Goal: Task Accomplishment & Management: Use online tool/utility

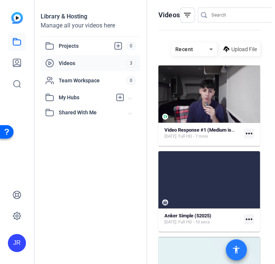
click at [241, 251] on mat-icon "accessibility" at bounding box center [236, 249] width 9 height 9
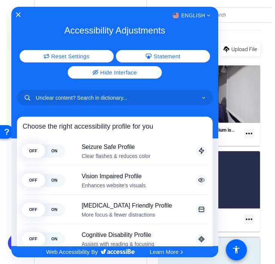
click at [14, 13] on div "English" at bounding box center [114, 16] width 207 height 10
click at [17, 14] on icon "Close Accessibility Interface" at bounding box center [18, 14] width 5 height 5
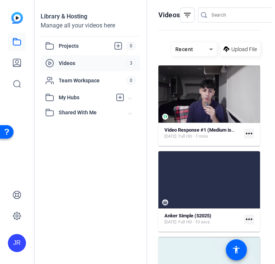
click at [12, 18] on img at bounding box center [17, 18] width 12 height 12
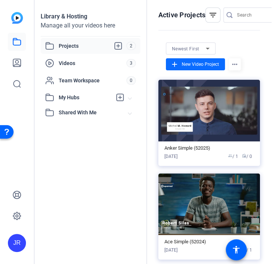
click at [193, 66] on span "New Video Project" at bounding box center [200, 64] width 37 height 7
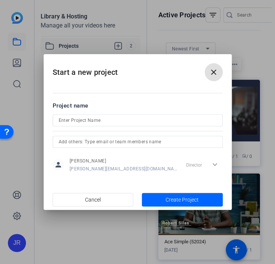
click at [139, 123] on input at bounding box center [138, 120] width 158 height 9
type input "Video Journal Assignment"
click at [147, 142] on input "text" at bounding box center [138, 141] width 158 height 9
click at [214, 166] on div "Director expand_more" at bounding box center [203, 165] width 40 height 14
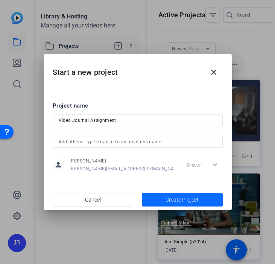
click at [169, 198] on span "Create Project" at bounding box center [182, 200] width 33 height 8
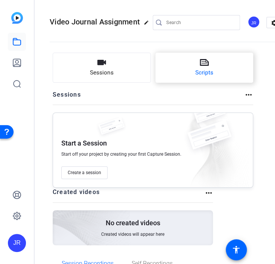
click at [202, 65] on icon at bounding box center [204, 62] width 9 height 7
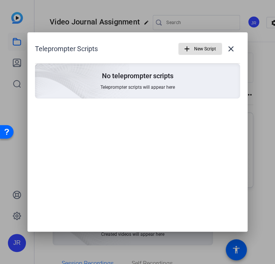
click at [195, 50] on span "New Script" at bounding box center [205, 49] width 22 height 14
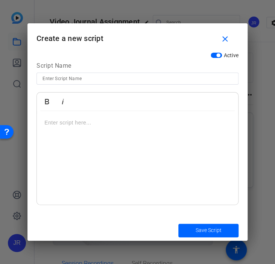
click at [112, 78] on input at bounding box center [138, 78] width 190 height 9
click at [106, 114] on div at bounding box center [137, 158] width 201 height 94
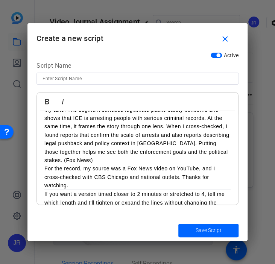
scroll to position [461, 0]
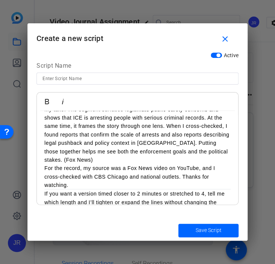
drag, startPoint x: 86, startPoint y: 196, endPoint x: 41, endPoint y: 174, distance: 50.7
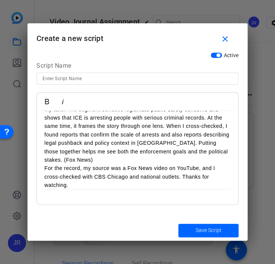
scroll to position [444, 0]
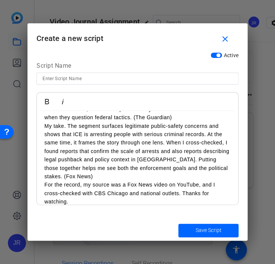
drag, startPoint x: 51, startPoint y: 194, endPoint x: 49, endPoint y: 189, distance: 5.4
click at [49, 206] on p at bounding box center [137, 210] width 186 height 8
click at [222, 188] on p "For the record, my source was a Fox News video on YouTube, and I cross-checked …" at bounding box center [137, 192] width 186 height 25
click at [224, 188] on p "For the record, my source was a Fox News video on YouTube, and I cross-checked …" at bounding box center [137, 192] width 186 height 25
drag, startPoint x: 224, startPoint y: 188, endPoint x: 44, endPoint y: 189, distance: 179.6
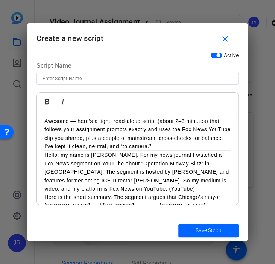
scroll to position [0, 0]
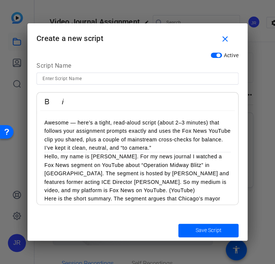
drag, startPoint x: 42, startPoint y: 156, endPoint x: 41, endPoint y: 121, distance: 35.0
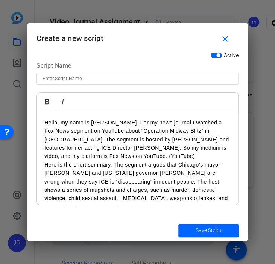
click at [135, 123] on p "Hello, my name is [PERSON_NAME]. For my news journal I watched a Fox News segme…" at bounding box center [137, 140] width 186 height 42
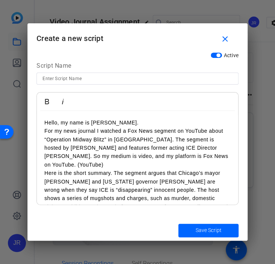
click at [137, 139] on p "For my news journal I watched a Fox News segment on YouTube about “Operation Mi…" at bounding box center [137, 148] width 186 height 42
drag, startPoint x: 193, startPoint y: 158, endPoint x: 182, endPoint y: 158, distance: 10.5
click at [182, 158] on p "For my news journal I watched a Fox News segment on YouTube about “Operation Mi…" at bounding box center [137, 148] width 186 height 42
drag, startPoint x: 221, startPoint y: 158, endPoint x: 217, endPoint y: 157, distance: 3.8
click at [217, 157] on p "For my news journal I watched a Fox News segment on YouTube about “Operation Mi…" at bounding box center [137, 148] width 186 height 42
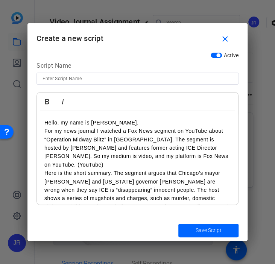
click at [220, 157] on p "For my news journal I watched a Fox News segment on YouTube about “Operation Mi…" at bounding box center [137, 148] width 186 height 42
drag, startPoint x: 222, startPoint y: 158, endPoint x: 171, endPoint y: 160, distance: 50.9
click at [171, 160] on p "For my news journal I watched a Fox News segment on YouTube about “Operation Mi…" at bounding box center [137, 148] width 186 height 42
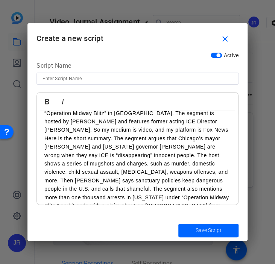
scroll to position [25, 0]
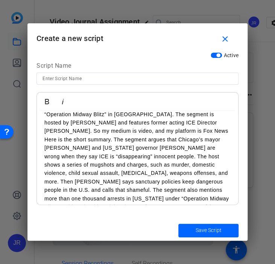
click at [222, 182] on p "Here is the short summary. The segment argues that Chicago’s mayor [PERSON_NAME…" at bounding box center [137, 182] width 186 height 93
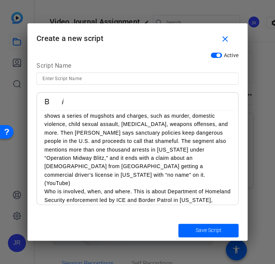
scroll to position [75, 0]
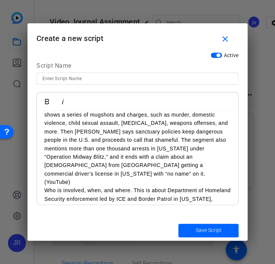
drag, startPoint x: 73, startPoint y: 174, endPoint x: 43, endPoint y: 174, distance: 30.1
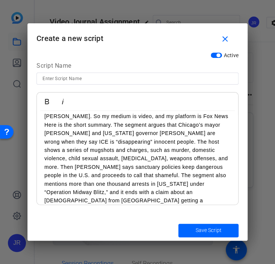
scroll to position [40, 0]
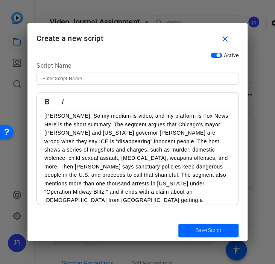
click at [112, 125] on p "Here is the short summary. The segment argues that Chicago’s mayor [PERSON_NAME…" at bounding box center [137, 166] width 186 height 93
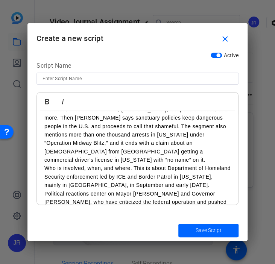
scroll to position [116, 0]
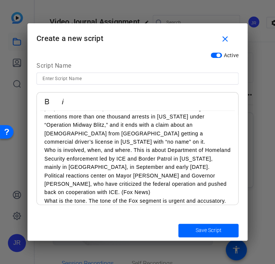
click at [204, 135] on p "Here is the short summary. The segment argues that Chicago’s mayor [PERSON_NAME…" at bounding box center [137, 99] width 186 height 93
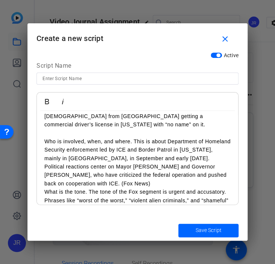
scroll to position [149, 0]
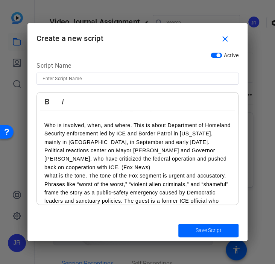
click at [166, 121] on p "Who is involved, when, and where. This is about Department of Homeland Security…" at bounding box center [137, 146] width 186 height 50
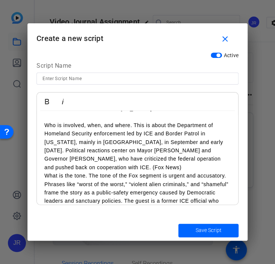
drag, startPoint x: 87, startPoint y: 160, endPoint x: 56, endPoint y: 158, distance: 30.9
click at [56, 158] on p "Who is involved, when, and where. This is about the Department of Homeland Secu…" at bounding box center [137, 146] width 186 height 50
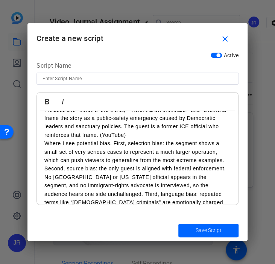
scroll to position [224, 0]
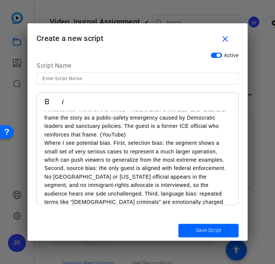
drag, startPoint x: 42, startPoint y: 132, endPoint x: 111, endPoint y: 139, distance: 69.2
click at [111, 139] on div "Hello, my name is [PERSON_NAME]. For my news journal I watched a Fox News segme…" at bounding box center [137, 156] width 201 height 538
click at [113, 139] on p "Where I see potential bias. First, selection bias: the segment shows a small se…" at bounding box center [137, 198] width 186 height 118
drag, startPoint x: 113, startPoint y: 135, endPoint x: 123, endPoint y: 136, distance: 10.2
click at [123, 139] on p "Where I see potential bias. First, selection bias: the segment shows a small se…" at bounding box center [137, 198] width 186 height 118
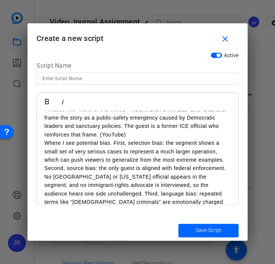
click at [128, 139] on p "Where I see potential bias. First, selection bias: the segment shows a small se…" at bounding box center [137, 198] width 186 height 118
click at [124, 139] on p "Where I see potential bias. First, selection bias: the segment shows a small se…" at bounding box center [137, 198] width 186 height 118
drag, startPoint x: 113, startPoint y: 136, endPoint x: 46, endPoint y: 135, distance: 66.3
click at [46, 139] on p "Where I see potential bias. Firstly, selection bias: the segment shows a small …" at bounding box center [137, 198] width 186 height 118
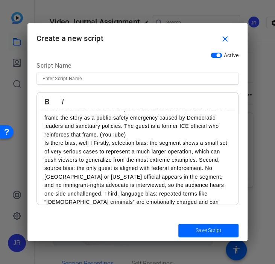
click at [107, 139] on p "Is there bias, well I Firstly, selection bias: the segment shows a small set of…" at bounding box center [137, 198] width 186 height 118
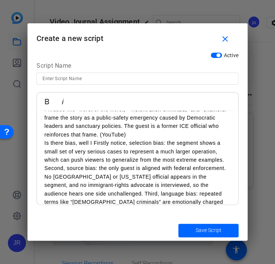
click at [104, 139] on p "Is there bias, well I Firstly notice, selection bias: the segment shows a small…" at bounding box center [137, 198] width 186 height 118
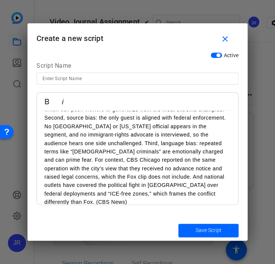
scroll to position [274, 0]
drag, startPoint x: 177, startPoint y: 137, endPoint x: 182, endPoint y: 144, distance: 8.4
click at [182, 144] on p "Is there bias, well I firstly notice, selection bias: the segment shows a small…" at bounding box center [137, 147] width 186 height 118
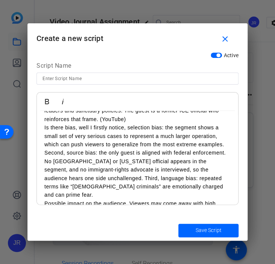
scroll to position [242, 0]
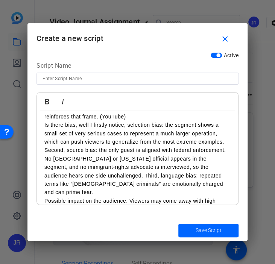
click at [44, 185] on div "Hello, my name is [PERSON_NAME]. For my news journal I watched a Fox News segme…" at bounding box center [137, 117] width 201 height 496
click at [84, 197] on p "Possible impact on the audience. Viewers may come away with high confidence tha…" at bounding box center [137, 230] width 186 height 67
click at [46, 197] on p "Possible impacts on the audience. Viewers may come away with high confidence th…" at bounding box center [137, 230] width 186 height 67
click at [171, 197] on p "What are some possible impacts on the audience. Viewers may come away with high…" at bounding box center [137, 230] width 186 height 67
click at [170, 197] on p "What are some possible impacts on the audience. Viewers may come away with high…" at bounding box center [137, 230] width 186 height 67
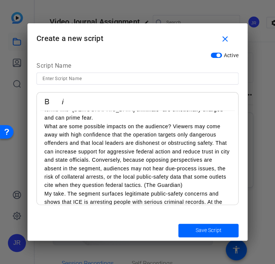
scroll to position [317, 0]
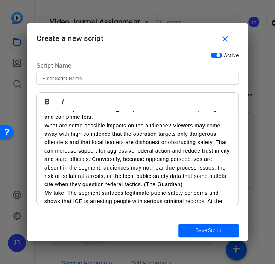
click at [49, 134] on p "What are some possible impacts on the audience? Viewers may come away with high…" at bounding box center [137, 155] width 186 height 67
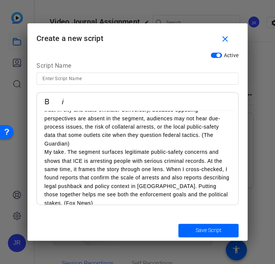
scroll to position [367, 0]
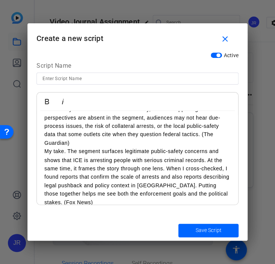
drag, startPoint x: 53, startPoint y: 135, endPoint x: 76, endPoint y: 137, distance: 23.1
click at [76, 147] on p "My take. The segment surfaces legitimate public-safety concerns and shows that …" at bounding box center [137, 176] width 186 height 59
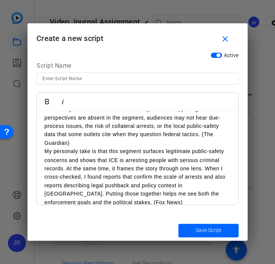
click at [66, 147] on p "My personaly take is that this segment surfaces legitimate public-safety concer…" at bounding box center [137, 176] width 186 height 59
click at [67, 147] on p "My personaly take is that this segment surfaces legitimate public-safety concer…" at bounding box center [137, 176] width 186 height 59
click at [122, 147] on p "My personal take is that this segment surfaces legitimate public-safety concern…" at bounding box center [137, 176] width 186 height 59
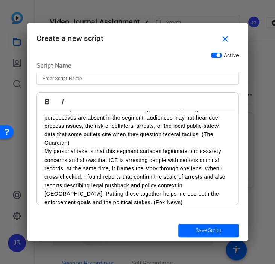
click at [123, 147] on p "My personal take is that this segment surfaces legitimate public-safety concern…" at bounding box center [137, 176] width 186 height 59
click at [124, 147] on p "My personal take is that this segment surfaces legitimate public-safety concern…" at bounding box center [137, 176] width 186 height 59
click at [120, 147] on p "My personal take is that this segment surfaces legitimate public-safety concern…" at bounding box center [137, 176] width 186 height 59
click at [123, 147] on p "My personal take is that this segment surfaces legitimate public-safety concern…" at bounding box center [137, 176] width 186 height 59
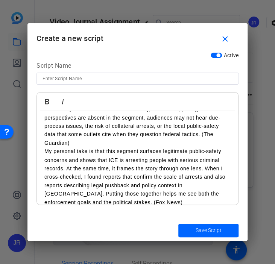
click at [120, 147] on p "My personal take is that this segment surfaces legitimate public-safety concern…" at bounding box center [137, 176] width 186 height 59
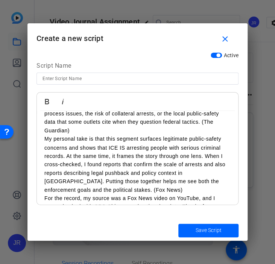
scroll to position [393, 0]
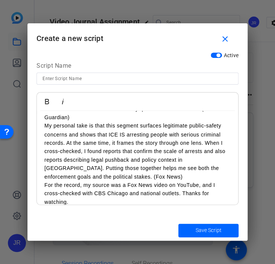
click at [205, 127] on p "My personal take is that this segment surfaces legitimate public-safety concern…" at bounding box center [137, 151] width 186 height 59
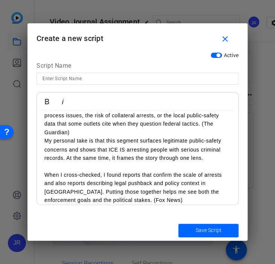
scroll to position [376, 0]
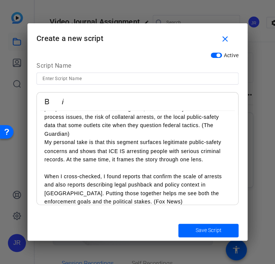
click at [202, 142] on p "My personal take is that this segment surfaces legitimate public-safety concern…" at bounding box center [137, 150] width 186 height 25
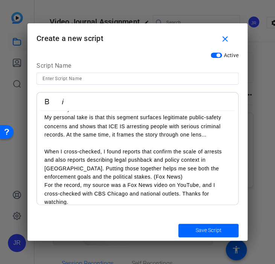
scroll to position [402, 0]
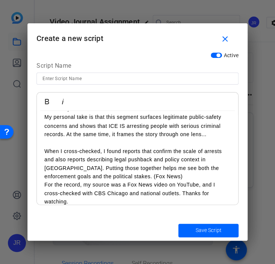
drag, startPoint x: 88, startPoint y: 187, endPoint x: 120, endPoint y: 160, distance: 42.3
click at [84, 187] on p "For the record, my source was a Fox News video on YouTube, and I cross-checked …" at bounding box center [137, 192] width 186 height 25
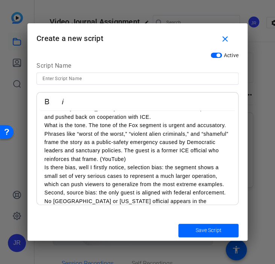
scroll to position [201, 0]
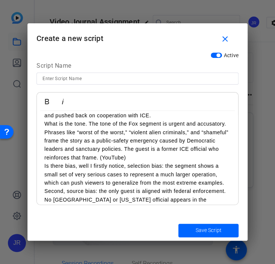
click at [44, 162] on p "Is there bias, well I firstly notice, selection bias: the segment shows a small…" at bounding box center [137, 200] width 186 height 76
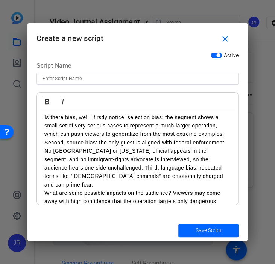
scroll to position [276, 0]
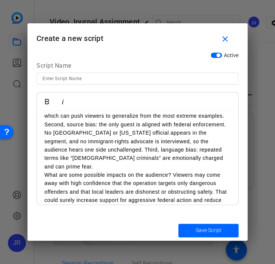
click at [43, 158] on div "Hello, my name is [PERSON_NAME]. For my news journal I watched a Fox News segme…" at bounding box center [137, 95] width 201 height 521
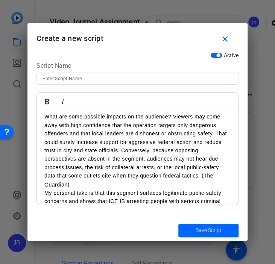
scroll to position [352, 0]
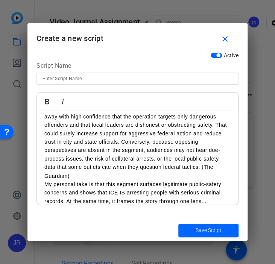
click at [115, 186] on p "My personal take is that this segment surfaces legitimate public-safety concern…" at bounding box center [137, 192] width 186 height 25
click at [70, 214] on p at bounding box center [137, 218] width 186 height 8
click at [70, 192] on p "My personal take is that this segment surfaces legitimate public-safety concern…" at bounding box center [137, 197] width 186 height 34
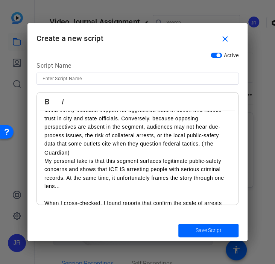
scroll to position [377, 0]
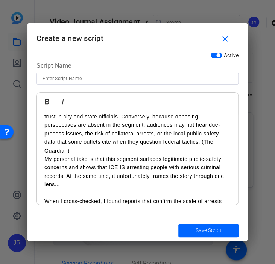
click at [59, 171] on p "My personal take is that this segment surfaces legitimate public-safety concern…" at bounding box center [137, 172] width 186 height 34
drag, startPoint x: 61, startPoint y: 169, endPoint x: 55, endPoint y: 170, distance: 5.7
click at [55, 170] on p "My personal take is that this segment surfaces legitimate public-safety concern…" at bounding box center [137, 172] width 186 height 34
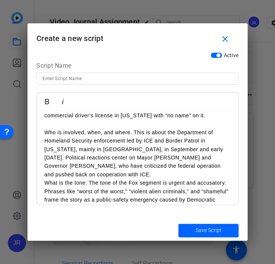
scroll to position [0, 0]
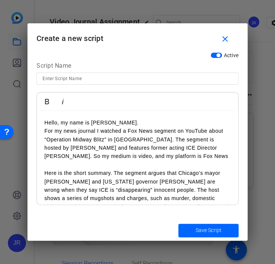
drag, startPoint x: 47, startPoint y: 141, endPoint x: 103, endPoint y: 142, distance: 56.1
click at [103, 142] on p "For my news journal I watched a Fox News segment on YouTube about “Operation Mi…" at bounding box center [137, 144] width 186 height 34
copy p "Operation Midway Blitz"
click at [89, 82] on input at bounding box center [138, 78] width 190 height 9
paste input "Operation Midway Blitz"
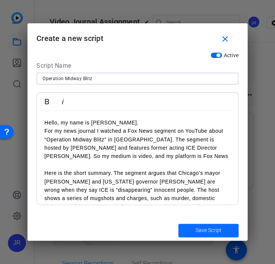
type input "Operation Midway Blitz"
click at [202, 228] on span "Save Script" at bounding box center [208, 231] width 26 height 8
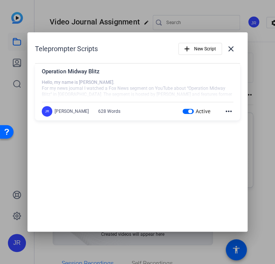
click at [227, 111] on mat-icon "more_horiz" at bounding box center [228, 111] width 9 height 9
click at [219, 133] on div at bounding box center [137, 132] width 275 height 264
click at [228, 51] on mat-icon "close" at bounding box center [231, 48] width 9 height 9
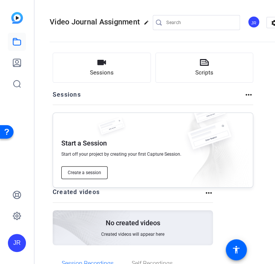
click at [91, 169] on button "Create a session" at bounding box center [84, 172] width 46 height 13
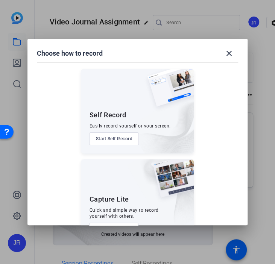
click at [111, 140] on button "Start Self Record" at bounding box center [114, 139] width 50 height 13
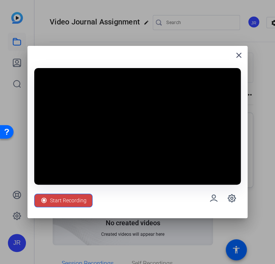
drag, startPoint x: 157, startPoint y: 49, endPoint x: 168, endPoint y: 25, distance: 27.1
click at [160, 32] on div "close Start Recording" at bounding box center [137, 132] width 275 height 264
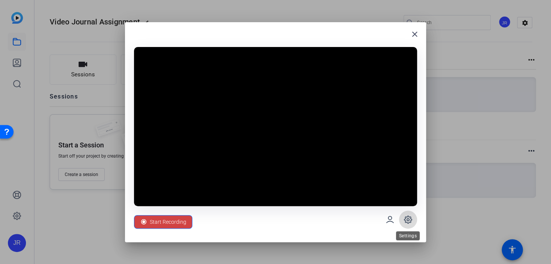
click at [275, 221] on icon at bounding box center [408, 219] width 9 height 9
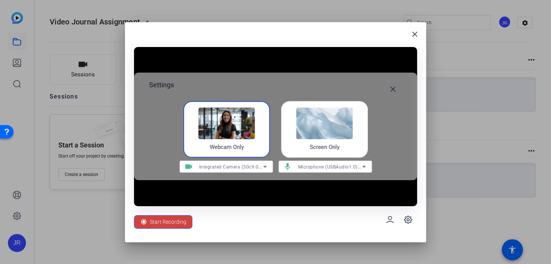
click at [256, 168] on span "Integrated Camera (30c9:00a7)" at bounding box center [234, 167] width 70 height 6
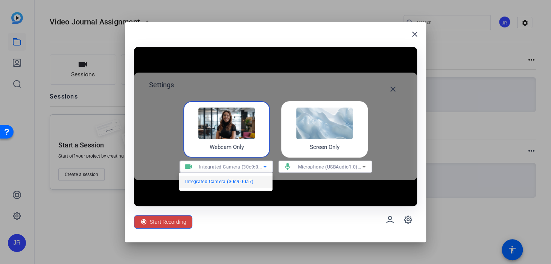
click at [243, 182] on span "Integrated Camera (30c9:00a7)" at bounding box center [219, 181] width 68 height 9
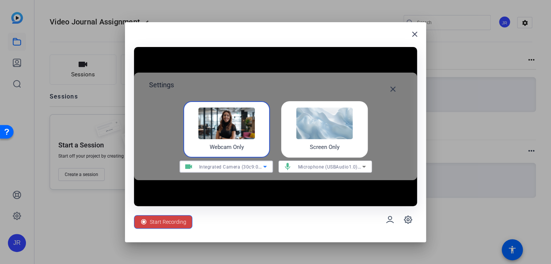
click at [275, 168] on span "Microphone (USBAudio1.0) (3634:4155)" at bounding box center [342, 167] width 88 height 6
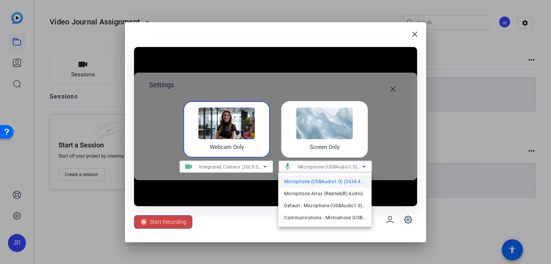
click at [249, 217] on div at bounding box center [275, 132] width 551 height 264
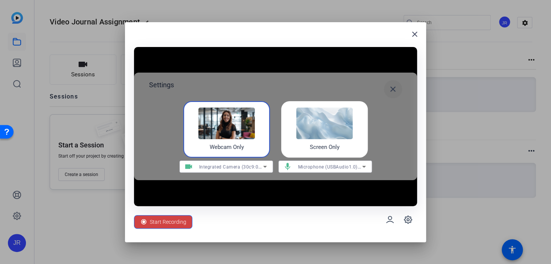
click at [275, 89] on mat-icon "close" at bounding box center [392, 89] width 9 height 9
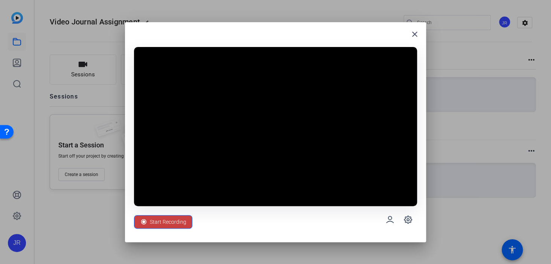
click at [174, 217] on span "Start Recording" at bounding box center [168, 222] width 37 height 14
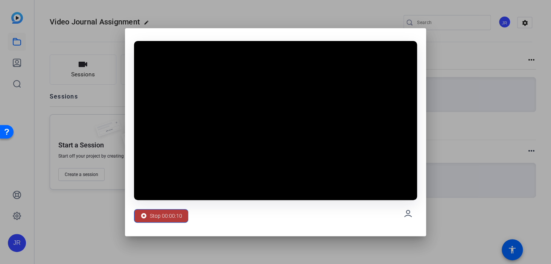
click at [171, 216] on span "Stop 00:00:10" at bounding box center [166, 216] width 32 height 14
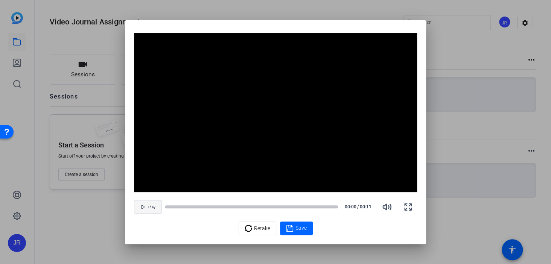
click at [146, 206] on span "button" at bounding box center [147, 207] width 27 height 18
click at [264, 231] on span "Retake" at bounding box center [262, 228] width 16 height 14
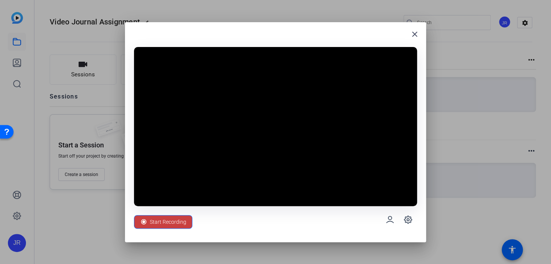
click at [183, 224] on span "Start Recording" at bounding box center [168, 222] width 37 height 14
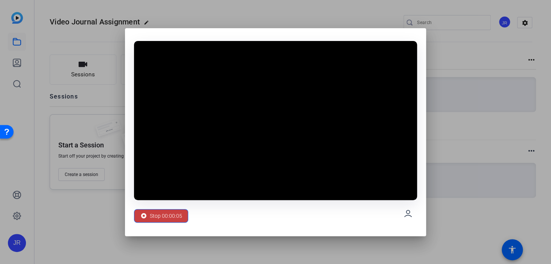
click at [174, 217] on span "Stop 00:00:05" at bounding box center [166, 216] width 32 height 14
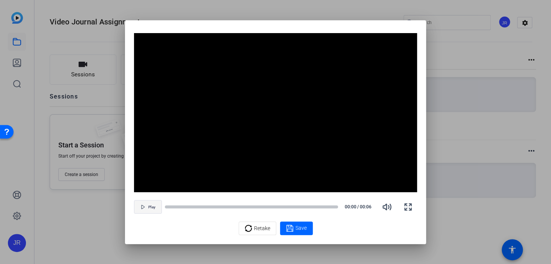
click at [152, 209] on span "Play" at bounding box center [151, 207] width 7 height 5
click at [275, 207] on icon "button" at bounding box center [408, 207] width 9 height 9
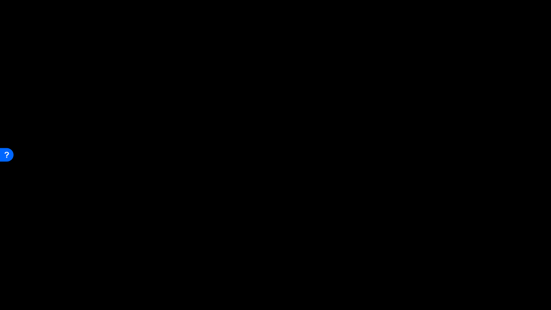
click at [272, 181] on video "Video Player" at bounding box center [275, 155] width 551 height 310
drag, startPoint x: 308, startPoint y: 169, endPoint x: 314, endPoint y: 169, distance: 6.0
click at [275, 169] on video "Video Player" at bounding box center [275, 155] width 551 height 310
drag, startPoint x: 325, startPoint y: 168, endPoint x: 292, endPoint y: 163, distance: 33.9
click at [275, 163] on video "Video Player" at bounding box center [275, 155] width 551 height 310
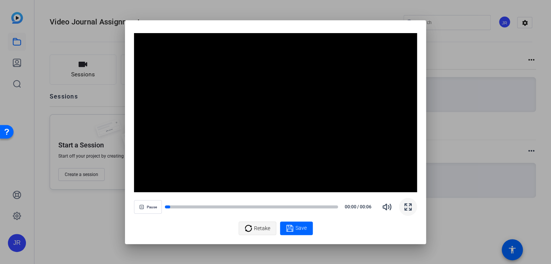
click at [260, 230] on span "Retake" at bounding box center [262, 228] width 16 height 14
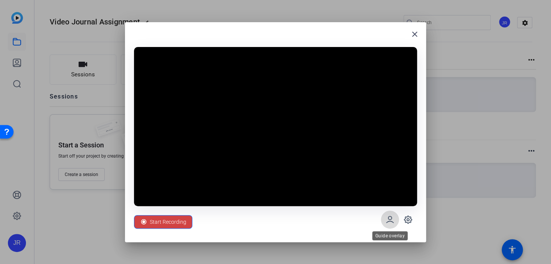
click at [275, 224] on span at bounding box center [390, 220] width 18 height 18
drag, startPoint x: 340, startPoint y: 37, endPoint x: 329, endPoint y: 35, distance: 11.9
click at [275, 35] on div "close" at bounding box center [275, 37] width 283 height 12
click at [275, 34] on mat-icon "close" at bounding box center [414, 34] width 9 height 9
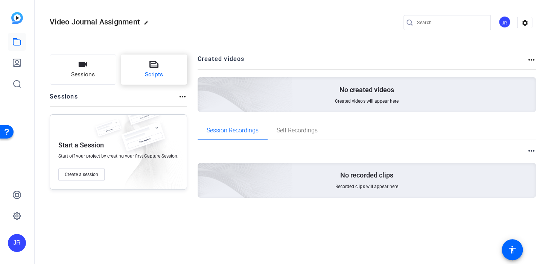
click at [163, 73] on button "Scripts" at bounding box center [154, 70] width 67 height 30
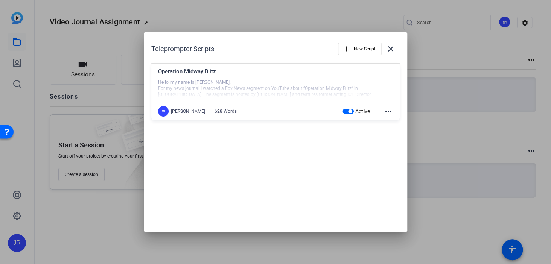
click at [275, 112] on mat-icon "more_horiz" at bounding box center [388, 111] width 9 height 9
click at [275, 156] on div at bounding box center [275, 132] width 551 height 264
click at [222, 79] on div "Operation Midway Blitz" at bounding box center [275, 73] width 235 height 12
click at [236, 83] on div at bounding box center [275, 88] width 235 height 19
click at [275, 78] on div "Operation Midway Blitz" at bounding box center [275, 73] width 235 height 12
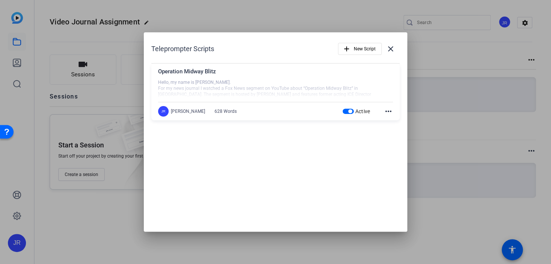
click at [248, 74] on div "Operation Midway Blitz" at bounding box center [275, 73] width 235 height 12
drag, startPoint x: 182, startPoint y: 75, endPoint x: 170, endPoint y: 70, distance: 13.1
click at [181, 75] on div "Operation Midway Blitz" at bounding box center [275, 73] width 235 height 12
click at [170, 70] on div "Operation Midway Blitz" at bounding box center [275, 73] width 235 height 12
drag, startPoint x: 158, startPoint y: 71, endPoint x: 235, endPoint y: 94, distance: 81.1
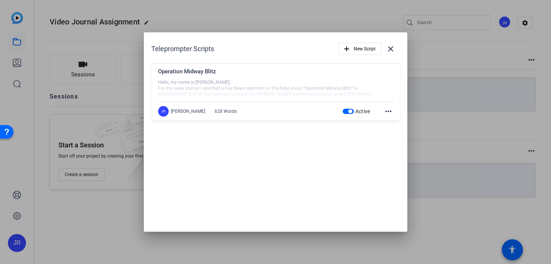
click at [235, 94] on div "Operation Midway Blitz Hello, my name is [PERSON_NAME]. For my news journal I w…" at bounding box center [275, 92] width 248 height 57
click at [198, 108] on div "[PERSON_NAME]" at bounding box center [188, 111] width 34 height 6
click at [176, 112] on div "[PERSON_NAME]" at bounding box center [188, 111] width 34 height 6
click at [163, 113] on div "JR" at bounding box center [163, 111] width 11 height 11
click at [275, 94] on div at bounding box center [275, 88] width 235 height 19
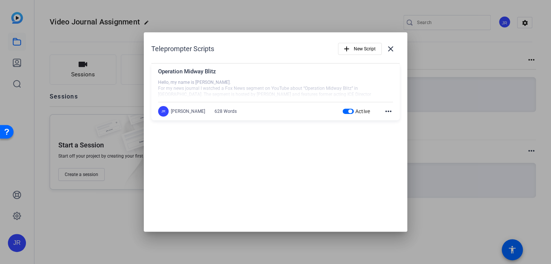
click at [275, 113] on mat-icon "more_horiz" at bounding box center [388, 111] width 9 height 9
click at [275, 121] on span "Edit" at bounding box center [405, 122] width 30 height 9
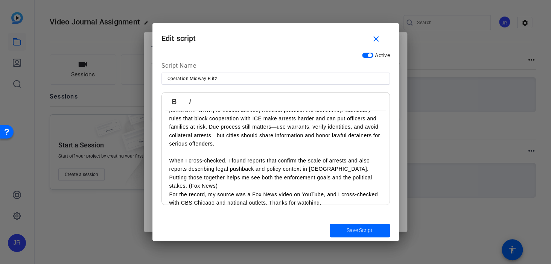
scroll to position [427, 0]
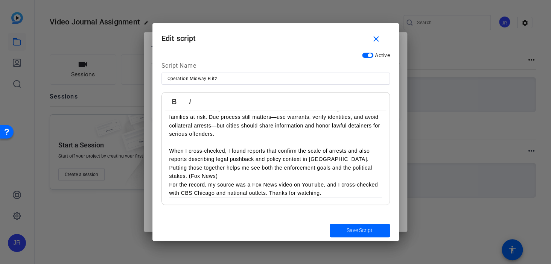
drag, startPoint x: 168, startPoint y: 120, endPoint x: 326, endPoint y: 184, distance: 170.5
copy div "Lorem, ip dolo si Ametco Adipisc. Eli se doei tempori U laboree d Mag Aliq enim…"
click at [275, 229] on span "Save Script" at bounding box center [360, 231] width 26 height 8
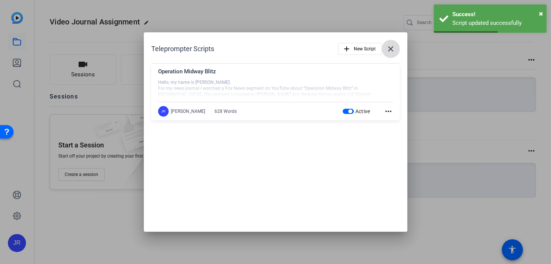
click at [275, 48] on mat-icon "close" at bounding box center [390, 48] width 9 height 9
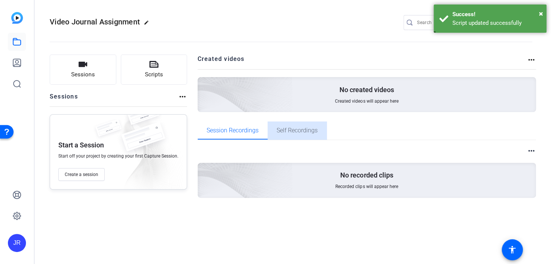
click at [275, 131] on span "Self Recordings" at bounding box center [297, 131] width 41 height 6
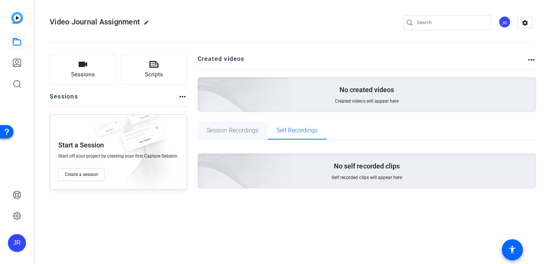
click at [247, 131] on span "Session Recordings" at bounding box center [233, 131] width 52 height 6
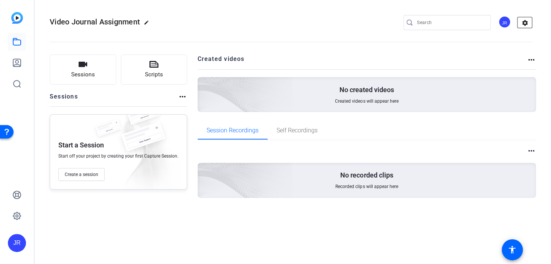
click at [275, 21] on mat-icon "settings" at bounding box center [525, 22] width 15 height 11
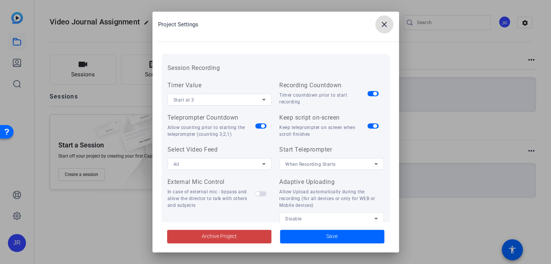
scroll to position [75, 0]
click at [275, 163] on span "When Recording Starts" at bounding box center [310, 162] width 50 height 5
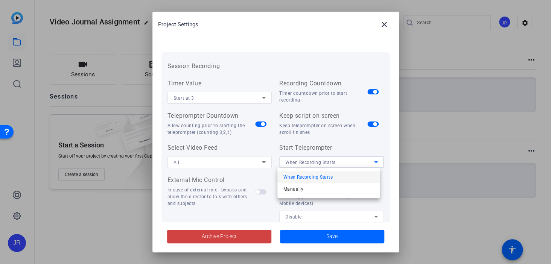
click at [275, 163] on div at bounding box center [275, 132] width 551 height 264
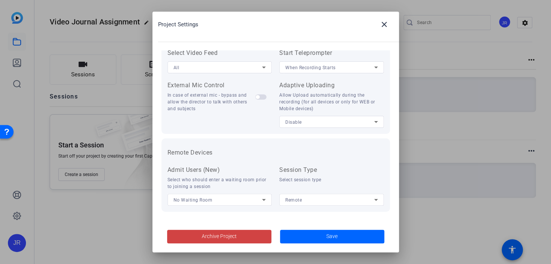
scroll to position [172, 0]
click at [275, 236] on span at bounding box center [332, 237] width 104 height 18
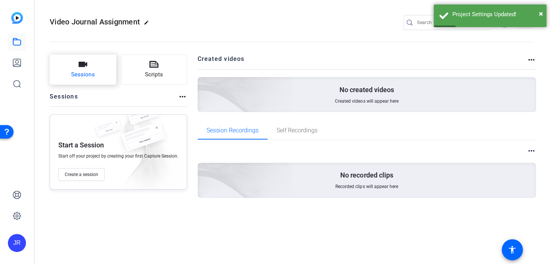
click at [95, 72] on button "Sessions" at bounding box center [83, 70] width 67 height 30
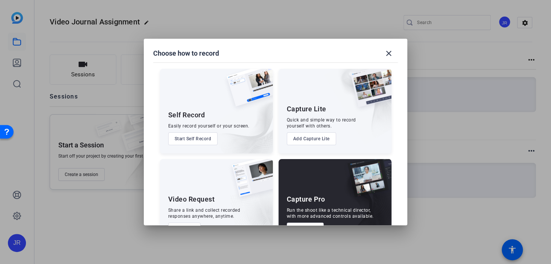
click at [196, 142] on button "Start Self Record" at bounding box center [193, 139] width 50 height 13
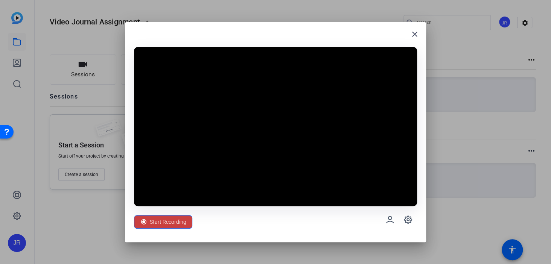
click at [177, 222] on span "Start Recording" at bounding box center [168, 222] width 37 height 14
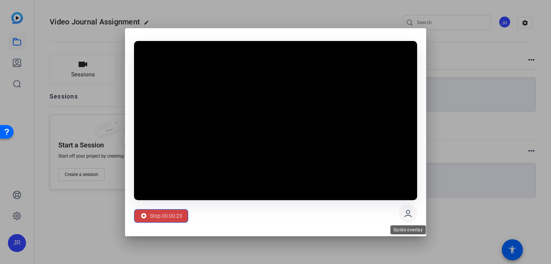
click at [275, 213] on icon at bounding box center [408, 213] width 7 height 6
click at [275, 214] on icon at bounding box center [408, 213] width 9 height 9
click at [177, 215] on span "Stop 00:00:26" at bounding box center [166, 216] width 32 height 14
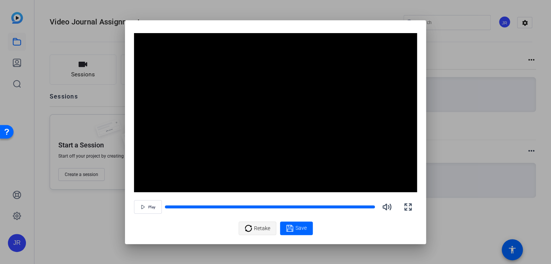
click at [253, 227] on div "Retake" at bounding box center [258, 228] width 26 height 14
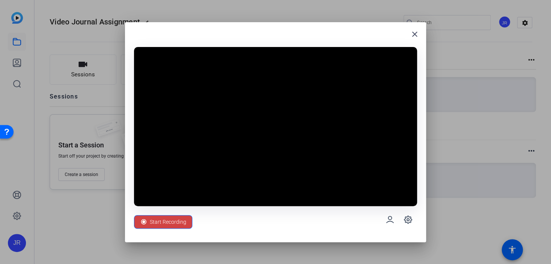
click at [167, 30] on div "close Start Recording" at bounding box center [275, 132] width 301 height 220
click at [221, 218] on div "Start Recording" at bounding box center [275, 219] width 283 height 27
click at [175, 224] on span "Start Recording" at bounding box center [168, 222] width 37 height 14
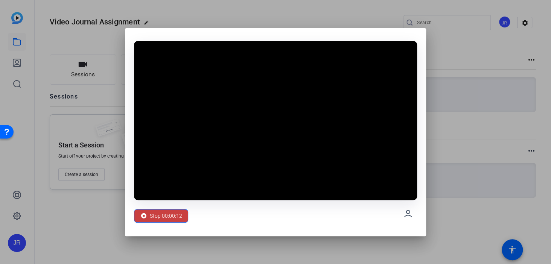
click at [169, 216] on span "Stop 00:00:12" at bounding box center [166, 216] width 32 height 14
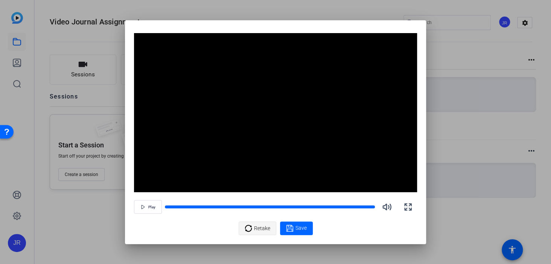
click at [255, 230] on span "Retake" at bounding box center [262, 228] width 16 height 14
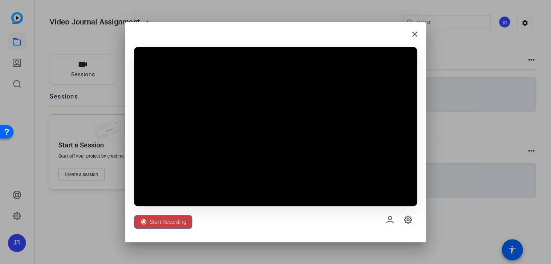
click at [177, 222] on span "Start Recording" at bounding box center [168, 222] width 37 height 14
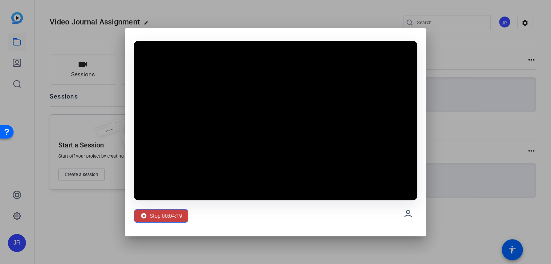
click at [167, 221] on span "Stop 00:04:19" at bounding box center [166, 216] width 32 height 14
click at [170, 218] on span "Stop 00:04:20" at bounding box center [166, 216] width 32 height 14
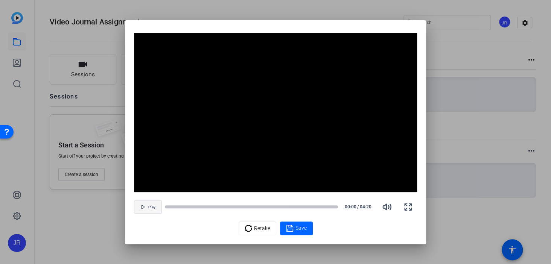
click at [153, 208] on span "Play" at bounding box center [151, 207] width 7 height 5
click at [260, 230] on span "Retake" at bounding box center [262, 228] width 16 height 14
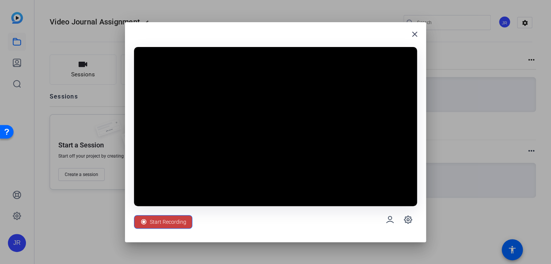
click at [177, 225] on span "Start Recording" at bounding box center [168, 222] width 37 height 14
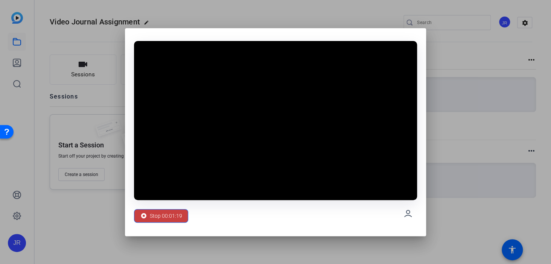
click at [164, 216] on span "Stop 00:01:19" at bounding box center [166, 216] width 32 height 14
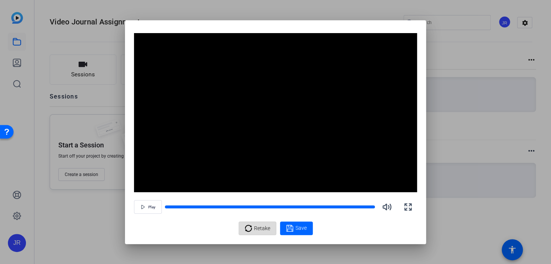
click at [256, 229] on span "Retake" at bounding box center [262, 228] width 16 height 14
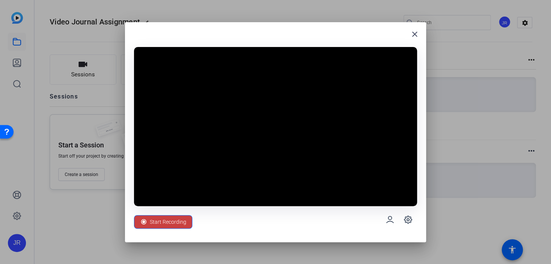
click at [174, 223] on span "Start Recording" at bounding box center [168, 222] width 37 height 14
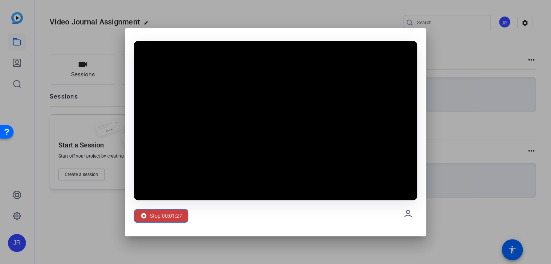
click at [171, 216] on span "Stop 00:01:27" at bounding box center [166, 216] width 32 height 14
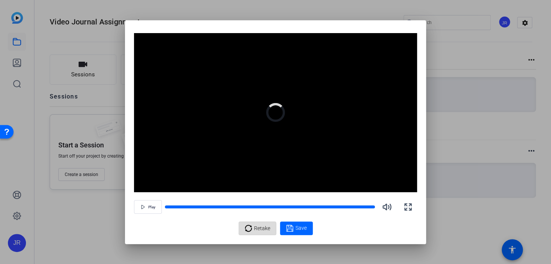
click at [256, 229] on span "Retake" at bounding box center [262, 228] width 16 height 14
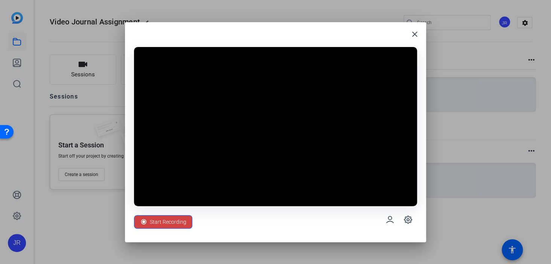
drag, startPoint x: 174, startPoint y: 223, endPoint x: 179, endPoint y: 225, distance: 6.1
click at [174, 223] on span "Start Recording" at bounding box center [168, 222] width 37 height 14
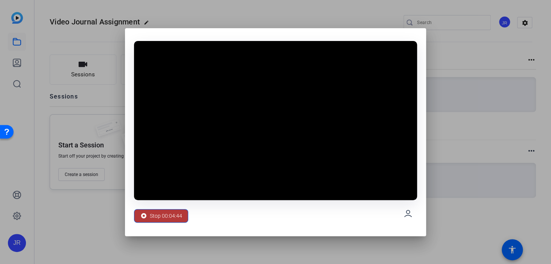
click at [174, 216] on span "Stop 00:04:44" at bounding box center [166, 216] width 32 height 14
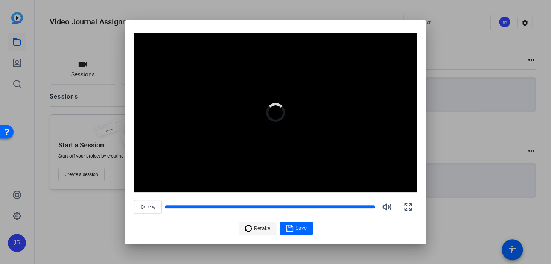
click at [259, 229] on span "Retake" at bounding box center [262, 228] width 16 height 14
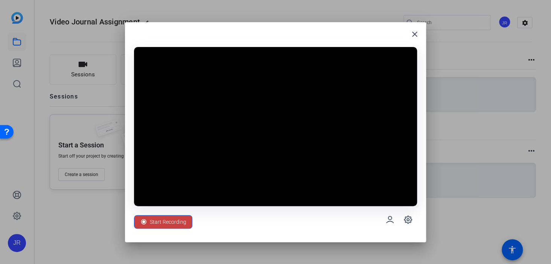
click at [171, 220] on span "Start Recording" at bounding box center [168, 222] width 37 height 14
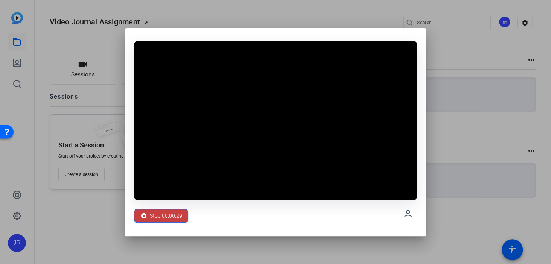
click at [163, 214] on span "Stop 00:00:29" at bounding box center [166, 216] width 32 height 14
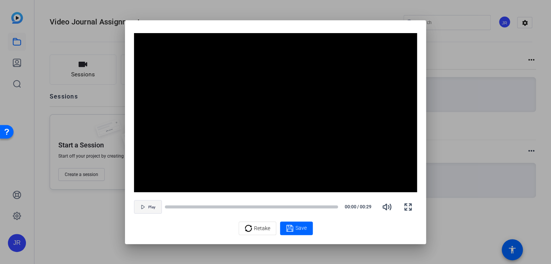
click at [151, 207] on span "Play" at bounding box center [151, 207] width 7 height 5
click at [262, 228] on span "Retake" at bounding box center [262, 228] width 16 height 14
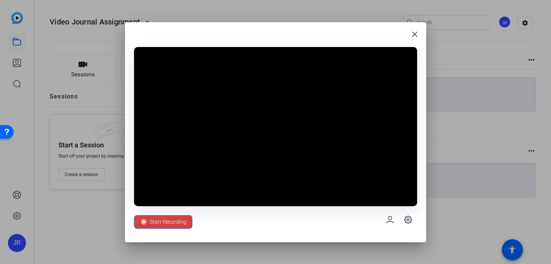
drag, startPoint x: 165, startPoint y: 223, endPoint x: 230, endPoint y: 238, distance: 66.1
click at [166, 223] on span "Start Recording" at bounding box center [168, 222] width 37 height 14
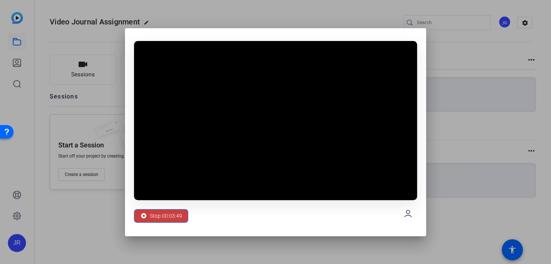
click at [159, 213] on span "Stop 00:03:49" at bounding box center [166, 216] width 32 height 14
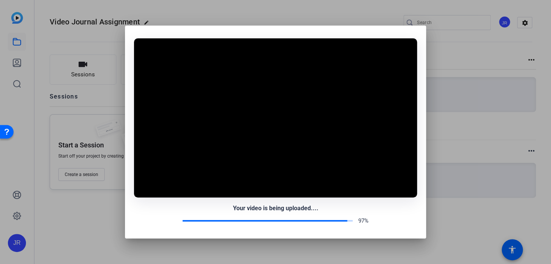
click at [159, 213] on div "Your video is being uploaded.... 97%" at bounding box center [275, 214] width 283 height 21
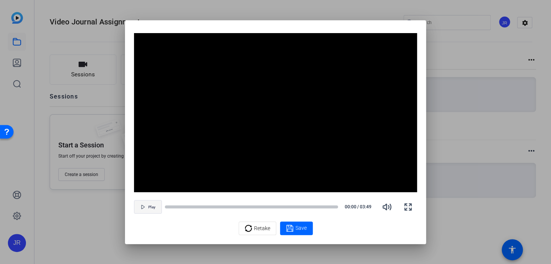
click at [152, 210] on span "button" at bounding box center [147, 207] width 27 height 18
click at [275, 228] on span "Save" at bounding box center [301, 228] width 11 height 8
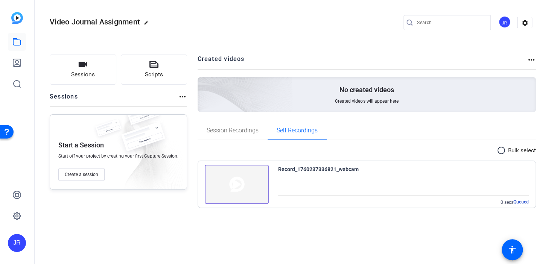
click at [241, 189] on img at bounding box center [237, 184] width 64 height 39
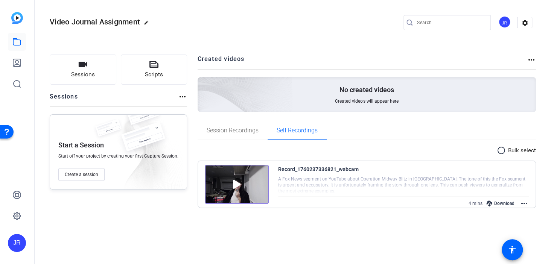
click at [247, 180] on img at bounding box center [237, 184] width 64 height 39
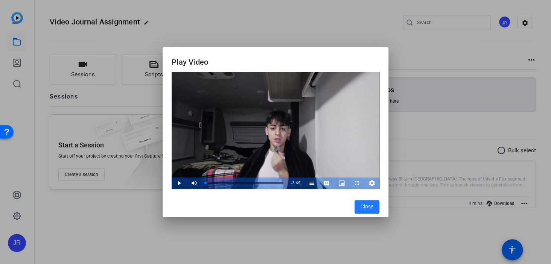
click at [275, 210] on span "Close" at bounding box center [367, 207] width 13 height 8
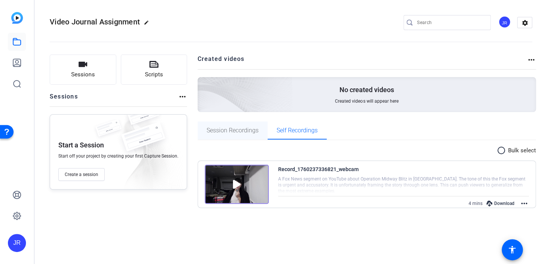
click at [237, 133] on span "Session Recordings" at bounding box center [233, 131] width 52 height 6
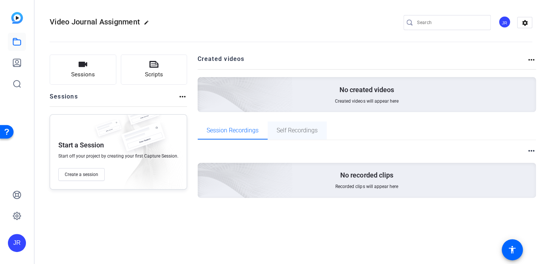
click at [275, 132] on span "Self Recordings" at bounding box center [297, 131] width 41 height 6
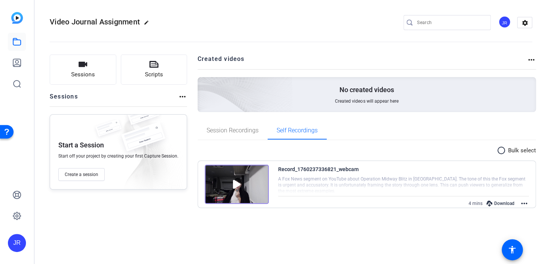
drag, startPoint x: 246, startPoint y: 183, endPoint x: 249, endPoint y: 219, distance: 36.3
click at [249, 219] on div "Sessions Scripts Sessions more_horiz Start a Session Start off your project by …" at bounding box center [291, 136] width 513 height 182
click at [275, 168] on div "Record_1760237336821_webcam" at bounding box center [318, 169] width 81 height 9
click at [275, 202] on mat-icon "more_horiz" at bounding box center [524, 203] width 9 height 9
click at [275, 211] on span "Edit Video" at bounding box center [500, 211] width 46 height 9
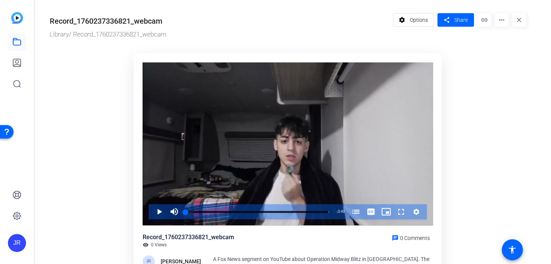
click at [143, 21] on div "Record_1760237336821_webcam" at bounding box center [106, 20] width 113 height 11
click at [423, 20] on span "Options" at bounding box center [419, 20] width 18 height 14
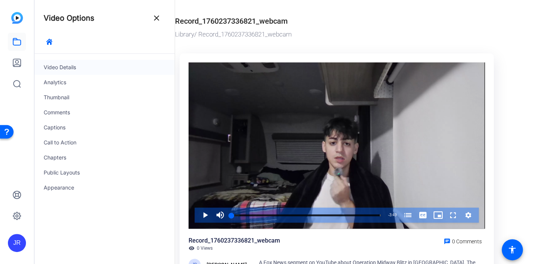
click at [86, 67] on div "Video Details" at bounding box center [105, 67] width 140 height 15
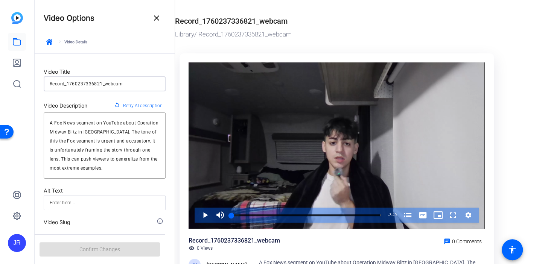
drag, startPoint x: 121, startPoint y: 82, endPoint x: 36, endPoint y: 84, distance: 85.1
click at [36, 84] on form "Video Title Record_1760237336821_webcam Video Description replay Retry AI descr…" at bounding box center [105, 160] width 140 height 212
paste input "Mass Comm Video Journal #1"
type input "Mass Comm Video Journal #1"
type input "mass-comm-video-journal-1"
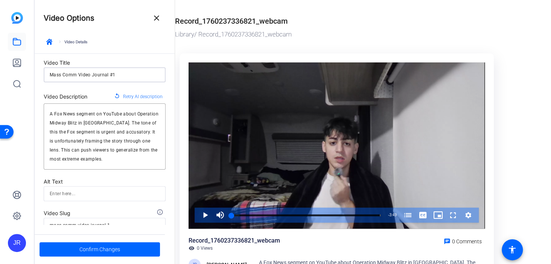
scroll to position [25, 0]
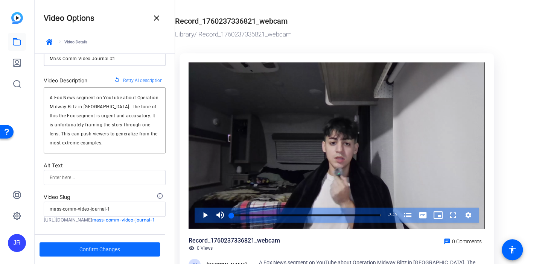
type input "Mass Comm Video Journal #1"
click at [102, 249] on span "Confirm Changes" at bounding box center [99, 249] width 41 height 14
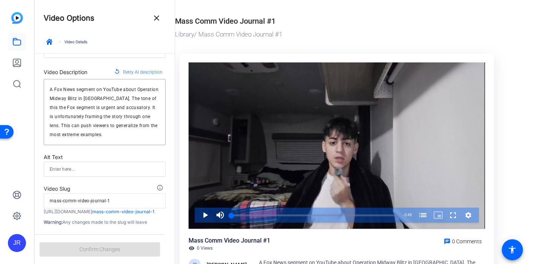
scroll to position [47, 0]
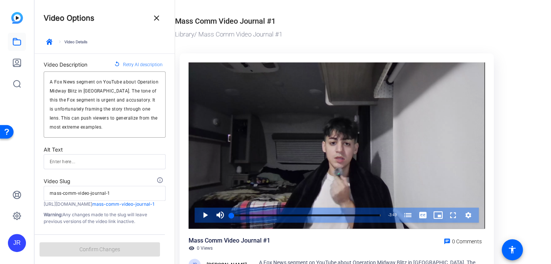
click at [73, 41] on div "keyboard_arrow_right Video Details" at bounding box center [105, 44] width 122 height 17
click at [50, 40] on icon "button" at bounding box center [49, 42] width 6 height 6
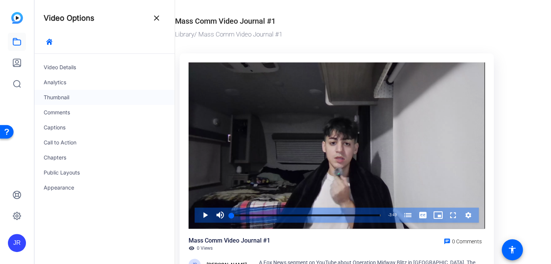
click at [67, 98] on div "Thumbnail" at bounding box center [105, 97] width 140 height 15
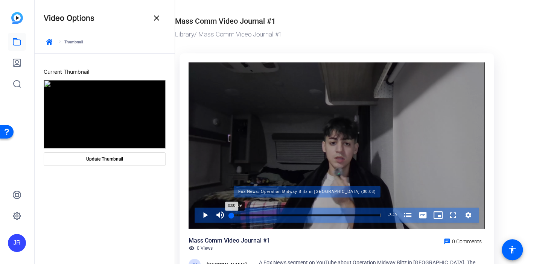
click at [239, 214] on div "Progress Bar" at bounding box center [306, 215] width 147 height 4
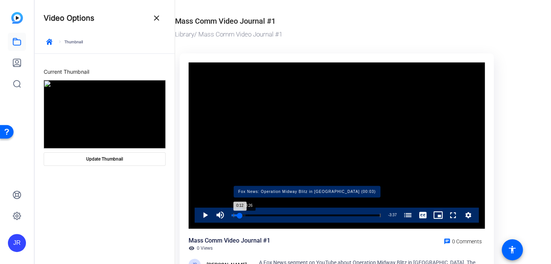
click at [248, 214] on div "Progress Bar" at bounding box center [306, 215] width 147 height 4
click at [238, 215] on div "Progress Bar" at bounding box center [240, 215] width 15 height 4
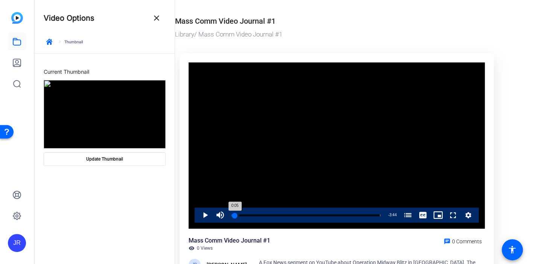
click at [235, 216] on div "Loaded : 5.24% 0:05 0:05 Fox News: Operation Midway Blitz in Chicago (00:03)" at bounding box center [306, 216] width 149 height 2
drag, startPoint x: 233, startPoint y: 216, endPoint x: 229, endPoint y: 216, distance: 4.6
click at [232, 216] on div "0:00" at bounding box center [232, 216] width 0 height 2
click at [116, 160] on span "Update Thumbnail" at bounding box center [104, 159] width 37 height 6
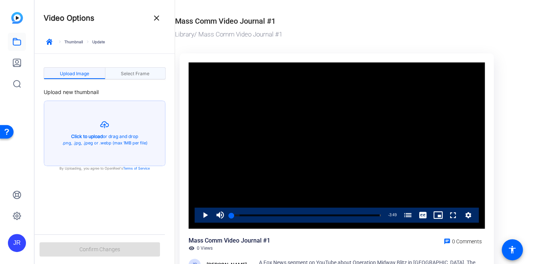
click at [136, 76] on span "Select Frame" at bounding box center [135, 74] width 29 height 5
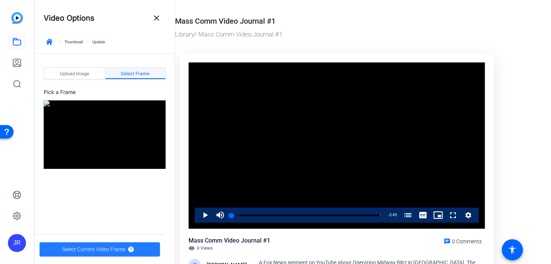
click at [120, 251] on span "Select Current Video Frame" at bounding box center [93, 249] width 63 height 14
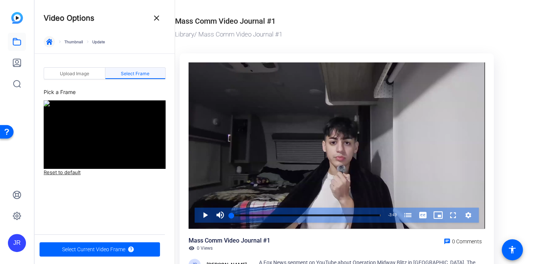
click at [50, 42] on icon "button" at bounding box center [49, 42] width 6 height 6
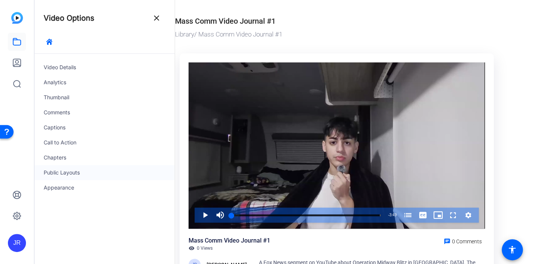
click at [61, 172] on div "Public Layouts" at bounding box center [105, 172] width 140 height 15
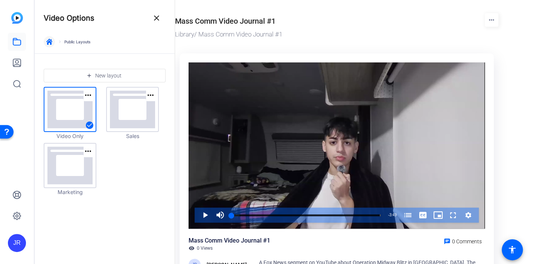
click at [52, 43] on button "button" at bounding box center [49, 41] width 11 height 11
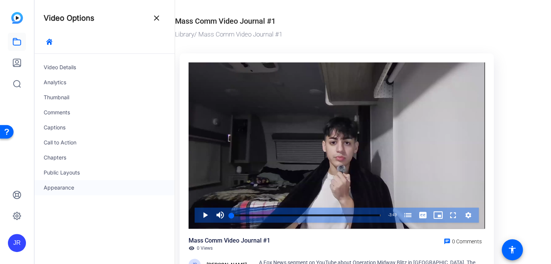
click at [75, 190] on div "Appearance" at bounding box center [105, 187] width 140 height 15
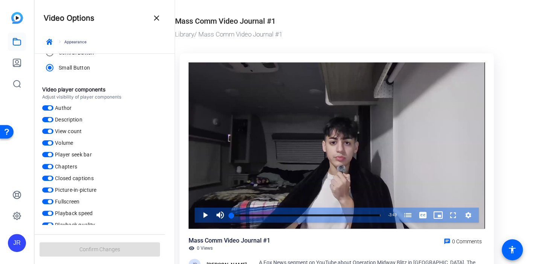
scroll to position [101, 0]
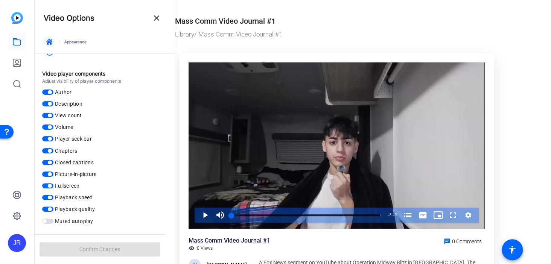
click at [50, 40] on icon "button" at bounding box center [49, 42] width 6 height 6
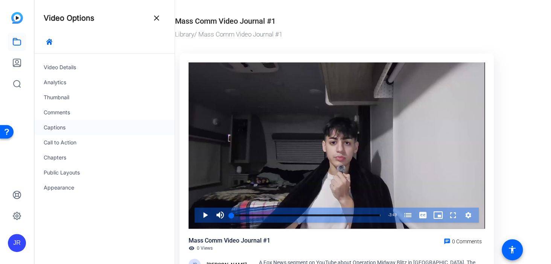
click at [66, 128] on div "Captions" at bounding box center [105, 127] width 140 height 15
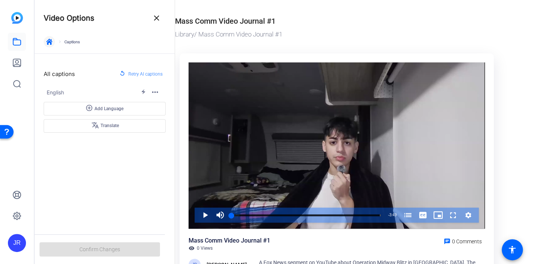
click at [52, 44] on icon "button" at bounding box center [49, 42] width 6 height 6
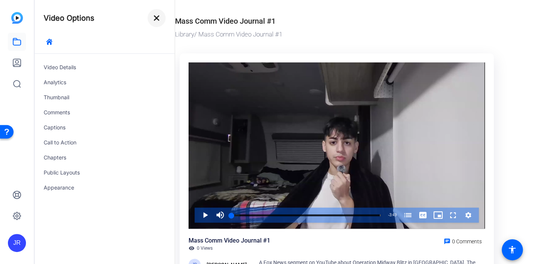
click at [155, 19] on mat-icon "close" at bounding box center [156, 18] width 9 height 9
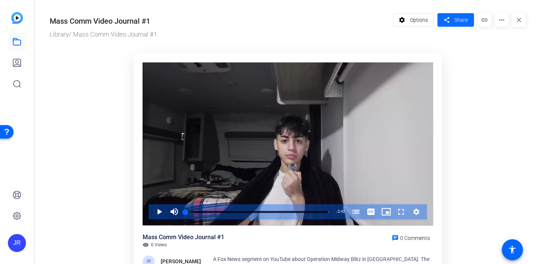
click at [461, 21] on span "Share" at bounding box center [461, 20] width 14 height 8
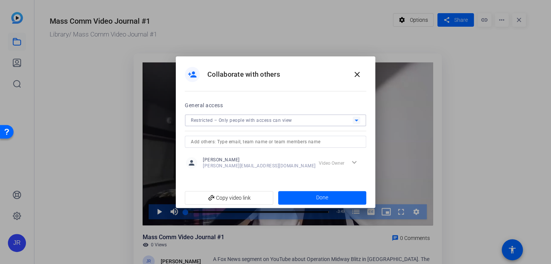
click at [295, 122] on div "Restricted – Only people with access can view" at bounding box center [272, 120] width 162 height 9
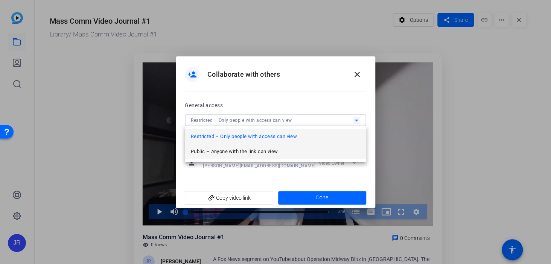
click at [273, 152] on span "Public – Anyone with the link can view" at bounding box center [234, 151] width 87 height 9
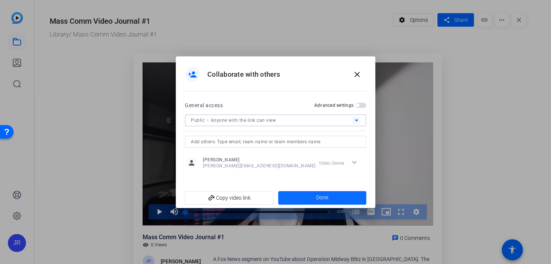
click at [311, 200] on span at bounding box center [322, 198] width 88 height 18
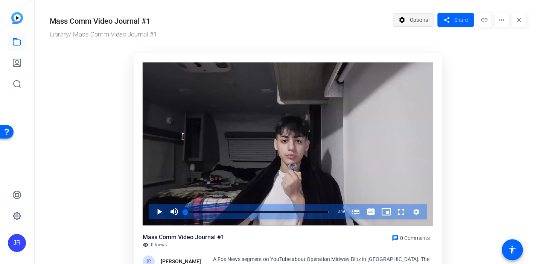
click at [417, 22] on span "Options" at bounding box center [419, 20] width 18 height 14
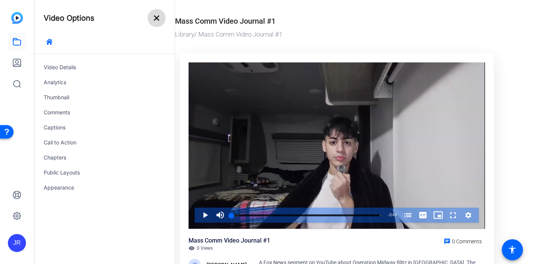
click at [159, 19] on mat-icon "close" at bounding box center [156, 18] width 9 height 9
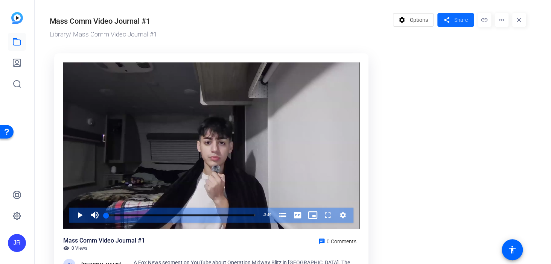
click at [459, 20] on span "Share" at bounding box center [461, 20] width 14 height 8
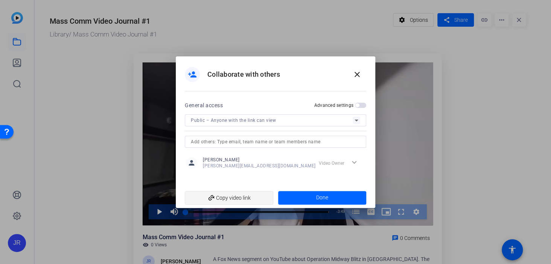
click at [232, 198] on span "add_link Copy video link" at bounding box center [229, 198] width 76 height 14
